Goal: Task Accomplishment & Management: Manage account settings

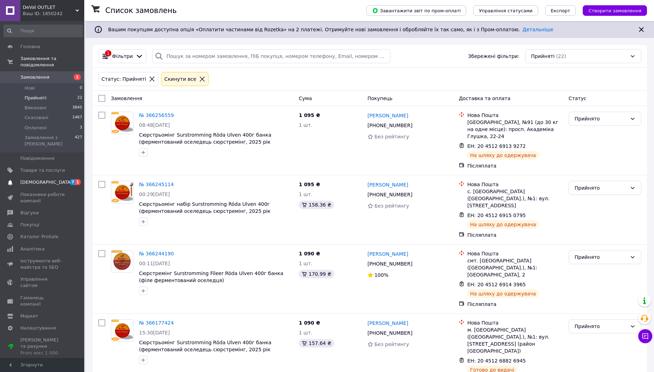
click at [45, 179] on span "[DEMOGRAPHIC_DATA]" at bounding box center [46, 182] width 52 height 6
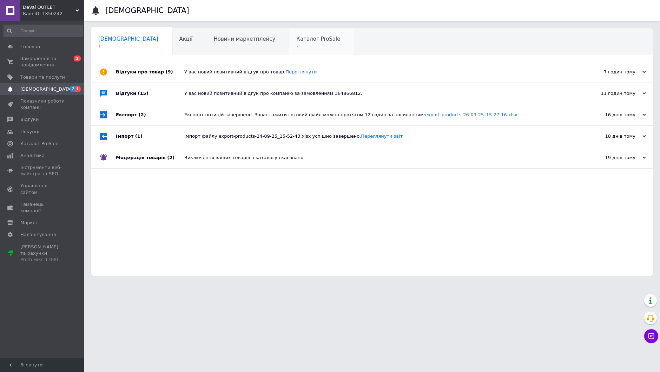
click at [289, 36] on div "Каталог ProSale 7" at bounding box center [321, 41] width 65 height 27
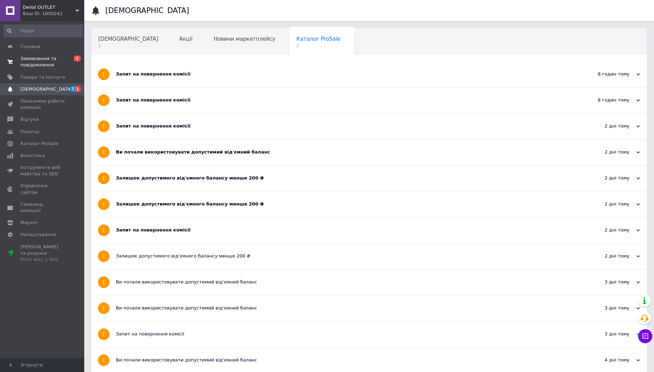
click at [46, 65] on span "Замовлення та повідомлення" at bounding box center [42, 61] width 45 height 13
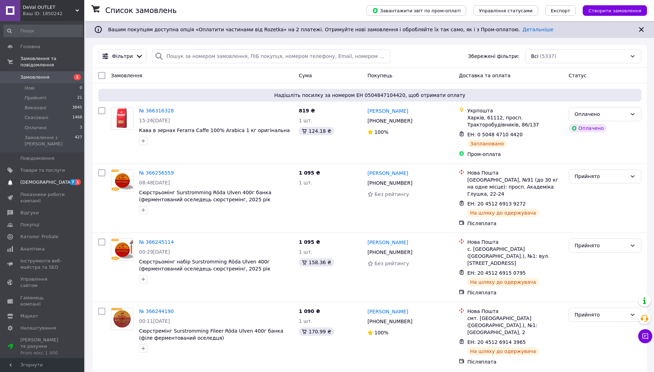
click at [40, 179] on span "[DEMOGRAPHIC_DATA]" at bounding box center [46, 182] width 52 height 6
